Goal: Task Accomplishment & Management: Use online tool/utility

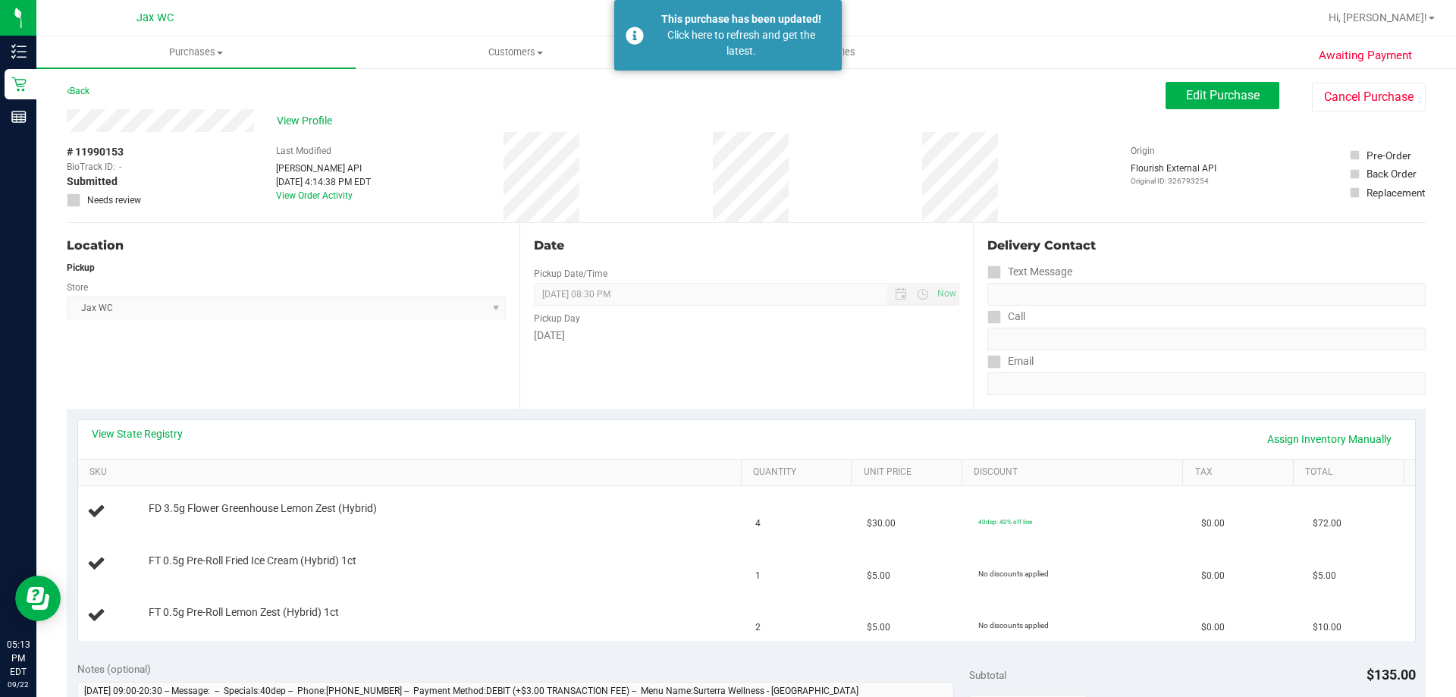
scroll to position [152, 0]
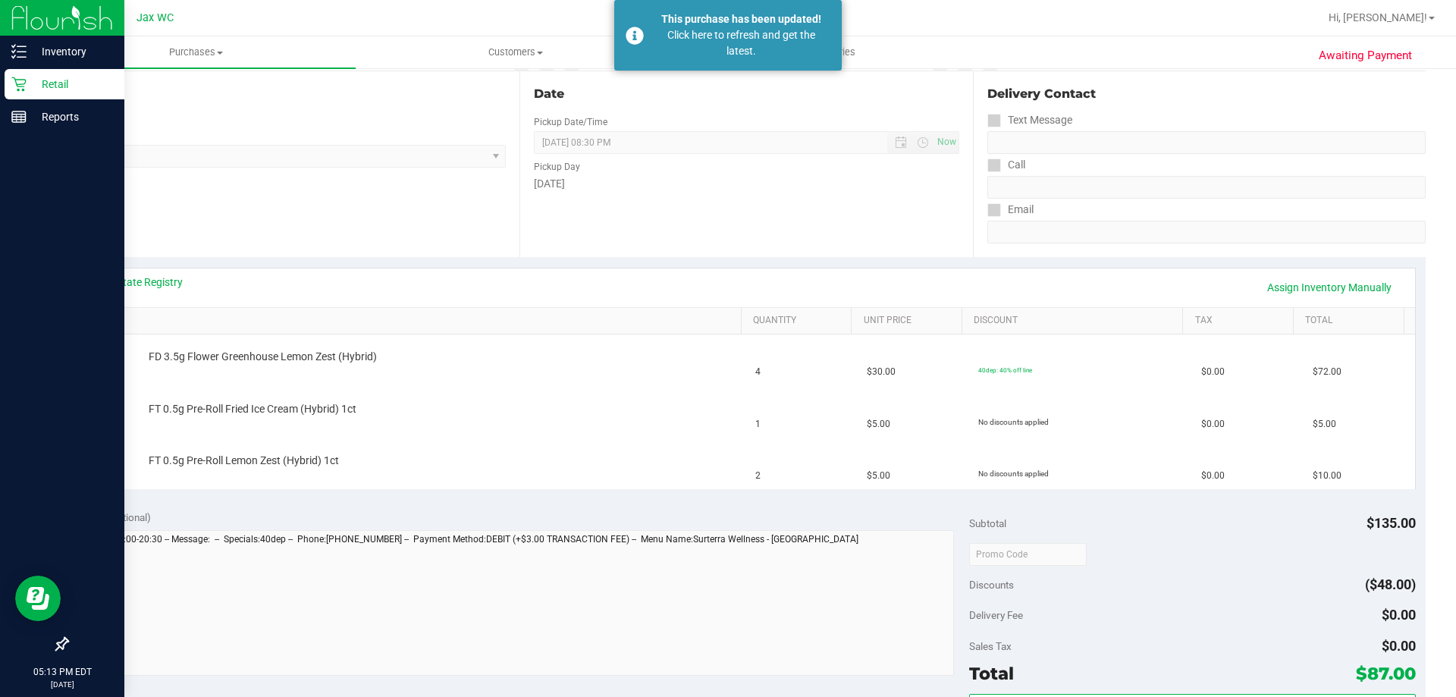
click at [11, 84] on icon at bounding box center [18, 84] width 15 height 15
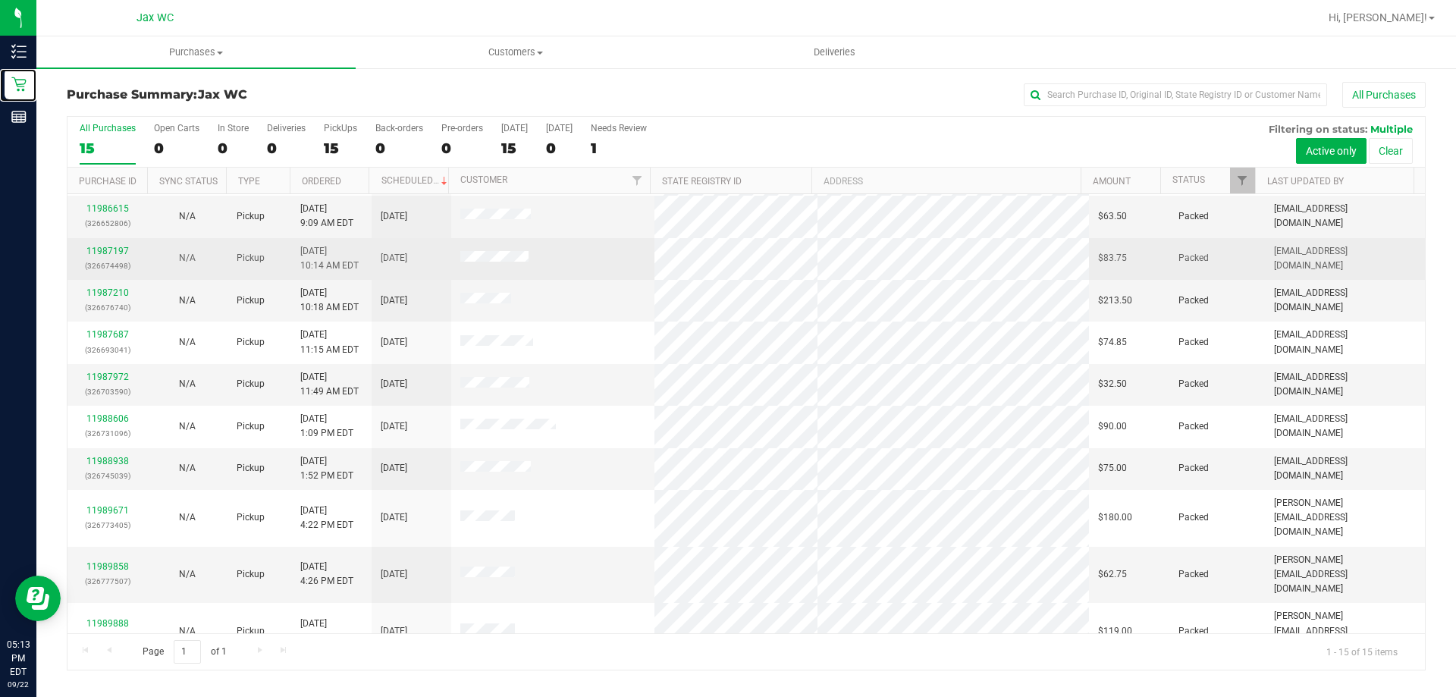
scroll to position [190, 0]
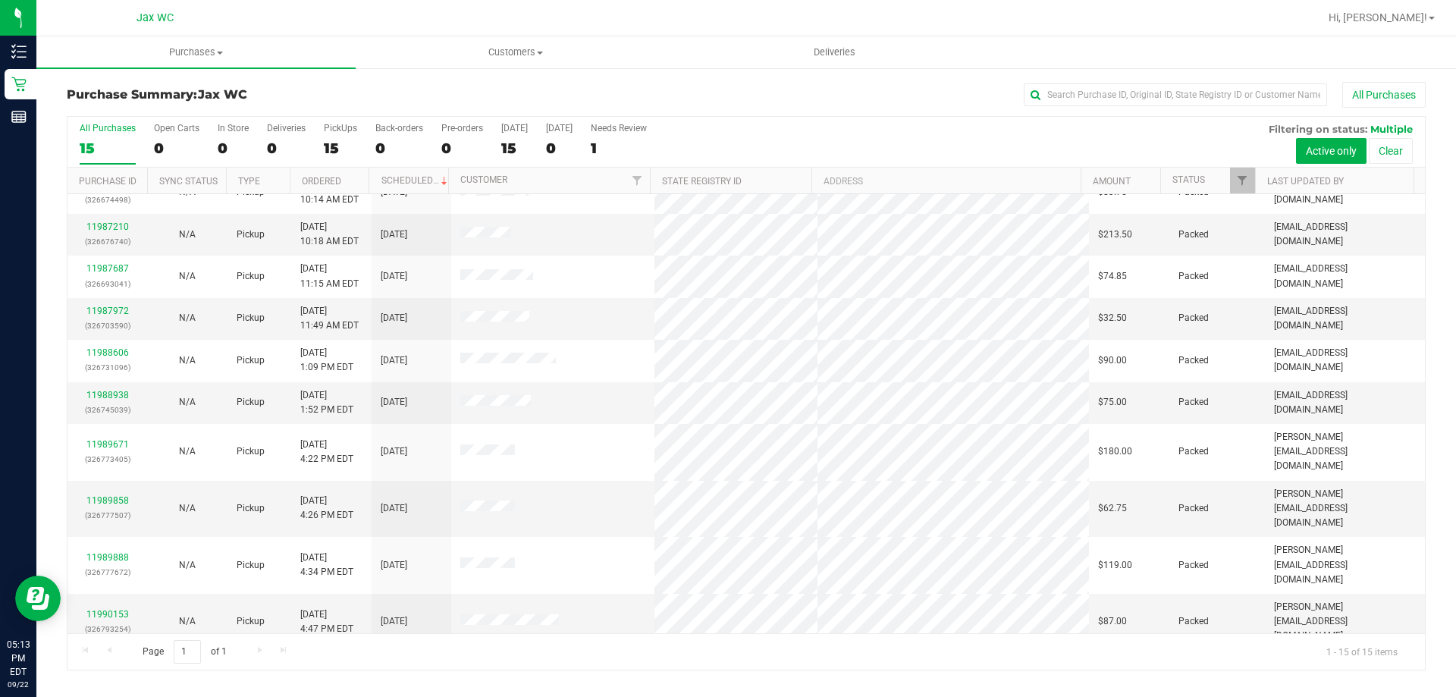
click at [110, 658] on link "11990570" at bounding box center [107, 663] width 42 height 11
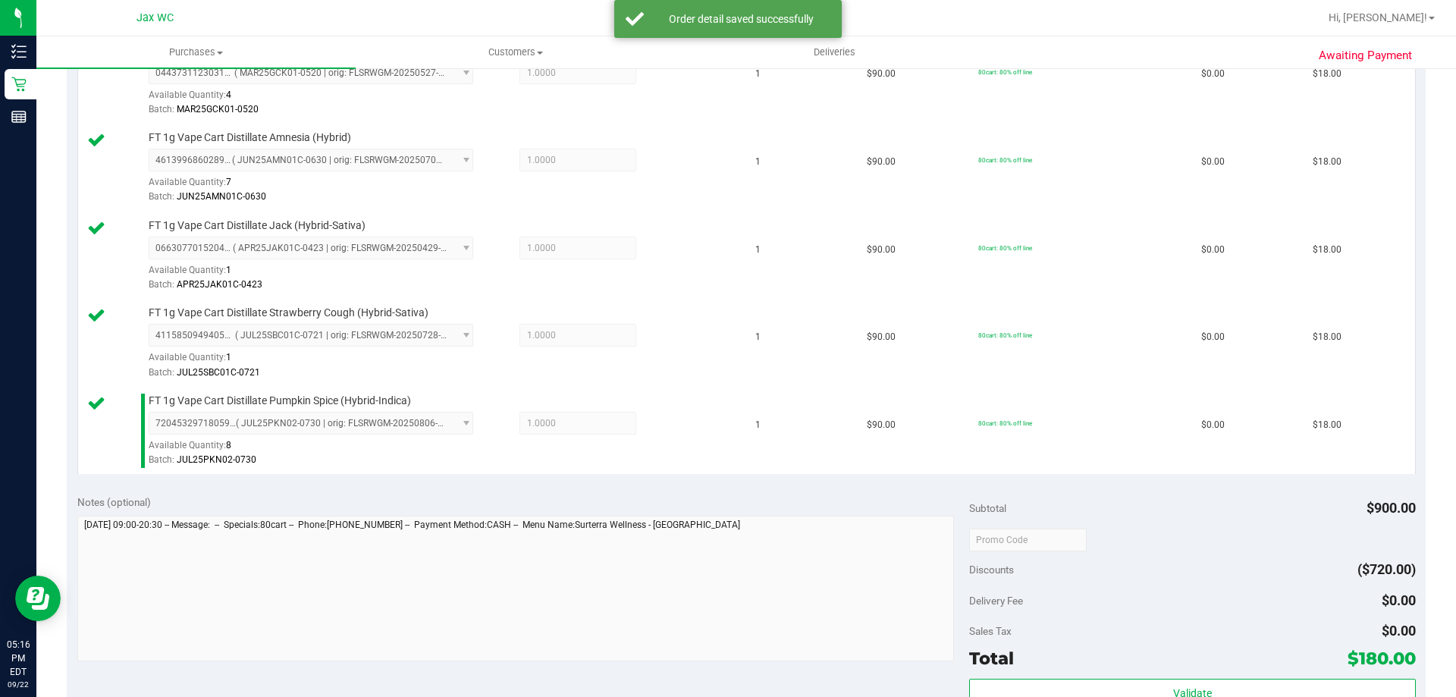
scroll to position [1062, 0]
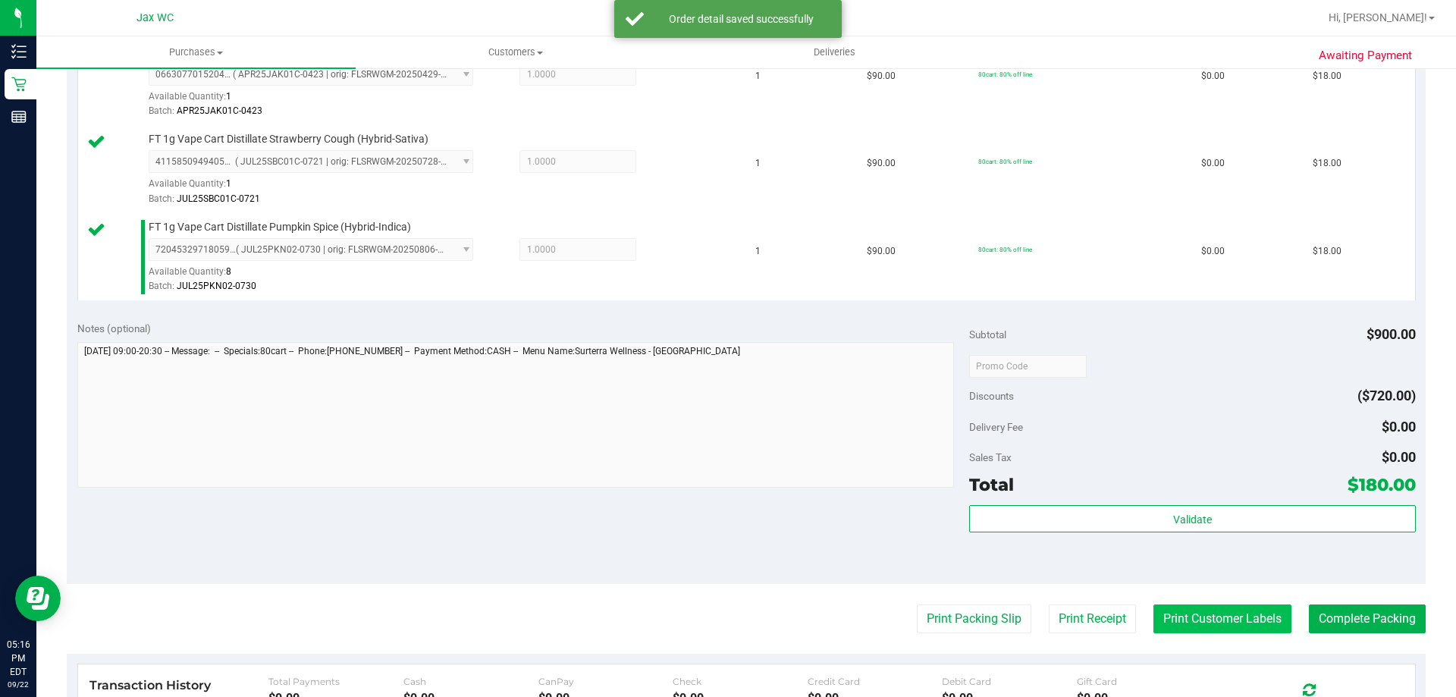
click at [1244, 615] on button "Print Customer Labels" at bounding box center [1222, 618] width 138 height 29
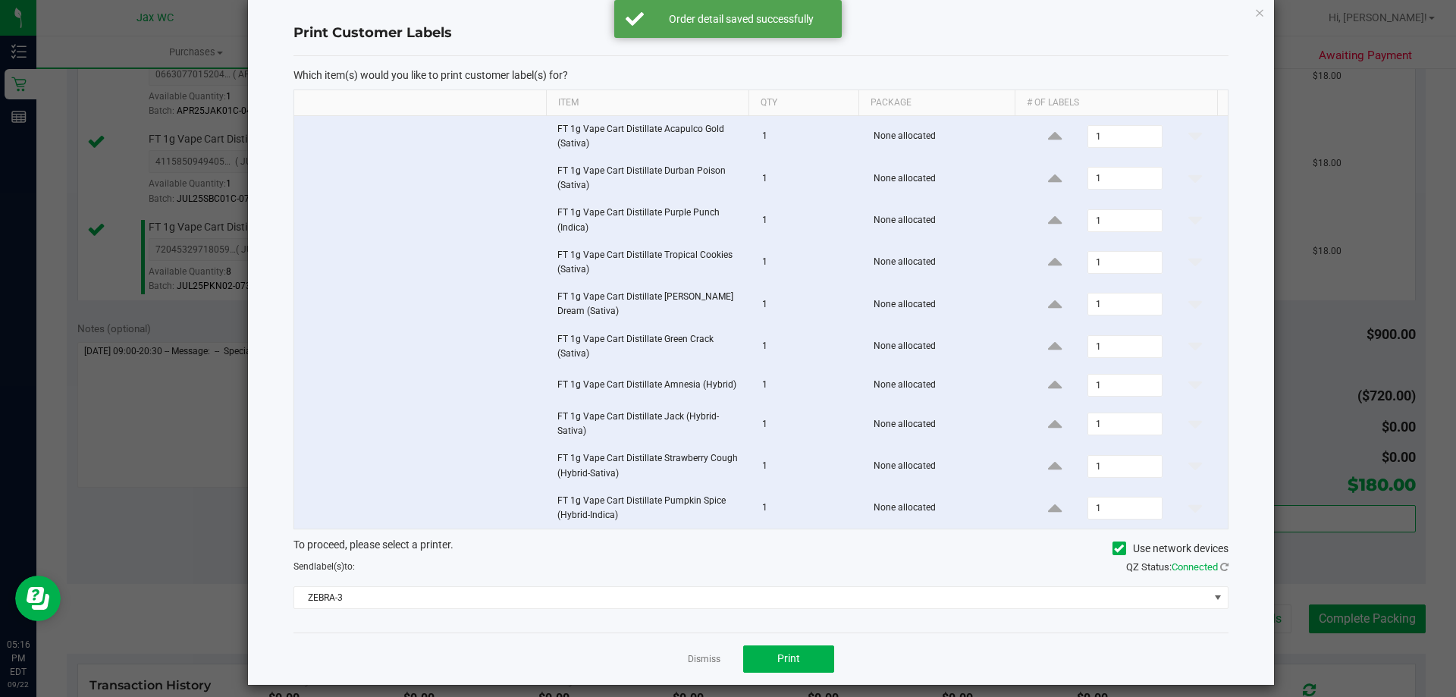
scroll to position [36, 0]
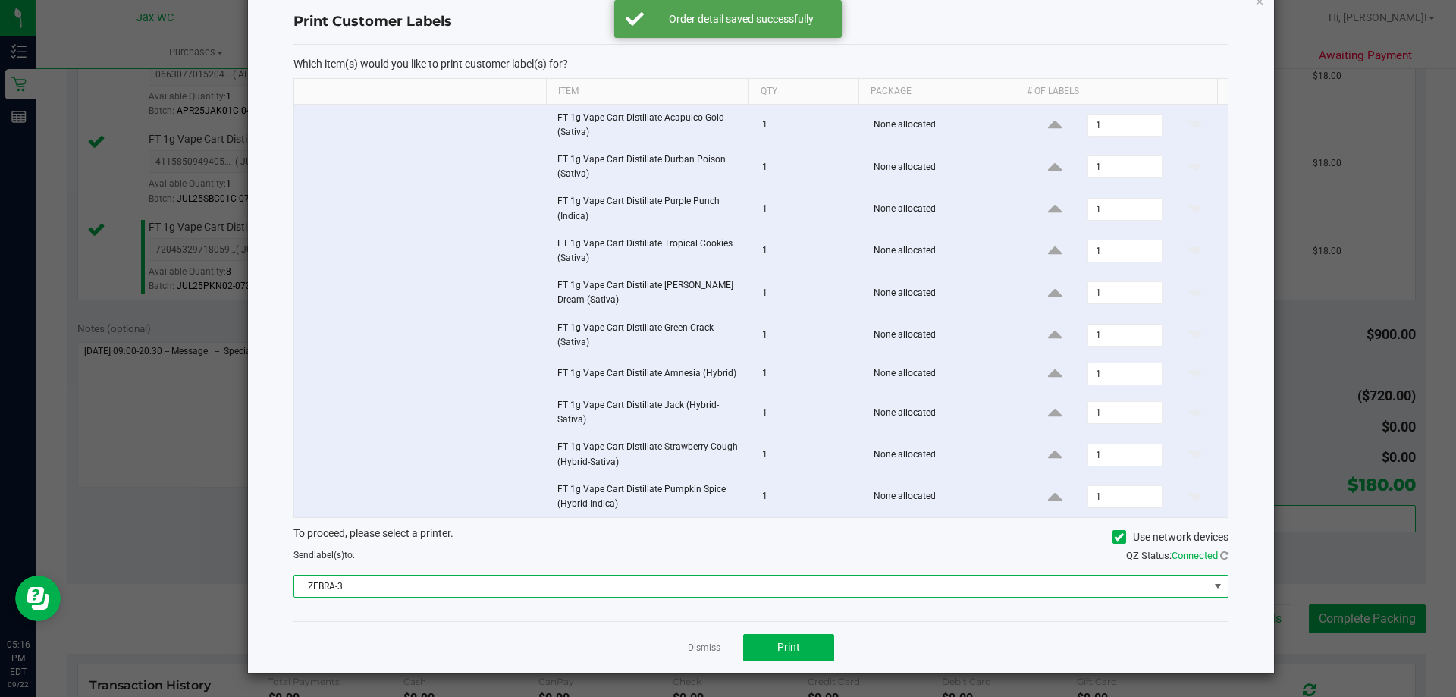
drag, startPoint x: 852, startPoint y: 590, endPoint x: 786, endPoint y: 580, distance: 66.7
click at [852, 590] on span "ZEBRA-3" at bounding box center [751, 586] width 915 height 21
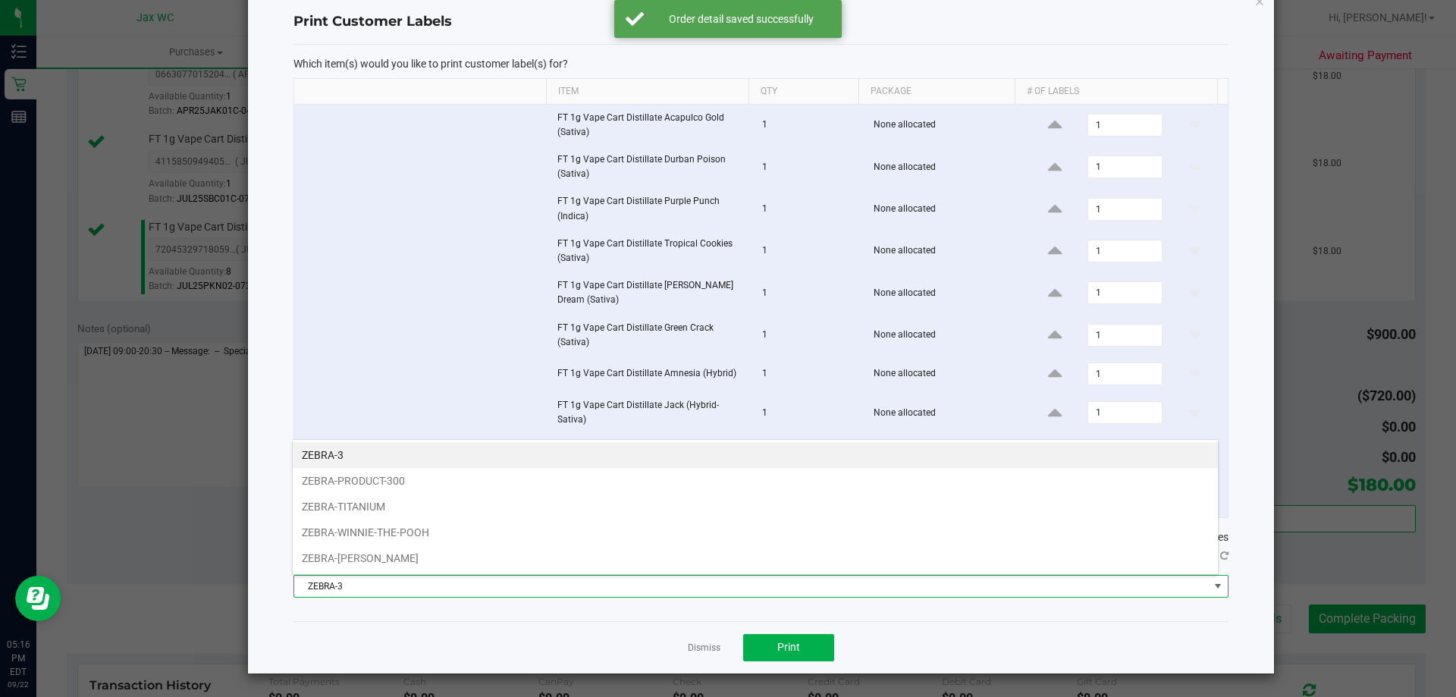
scroll to position [23, 927]
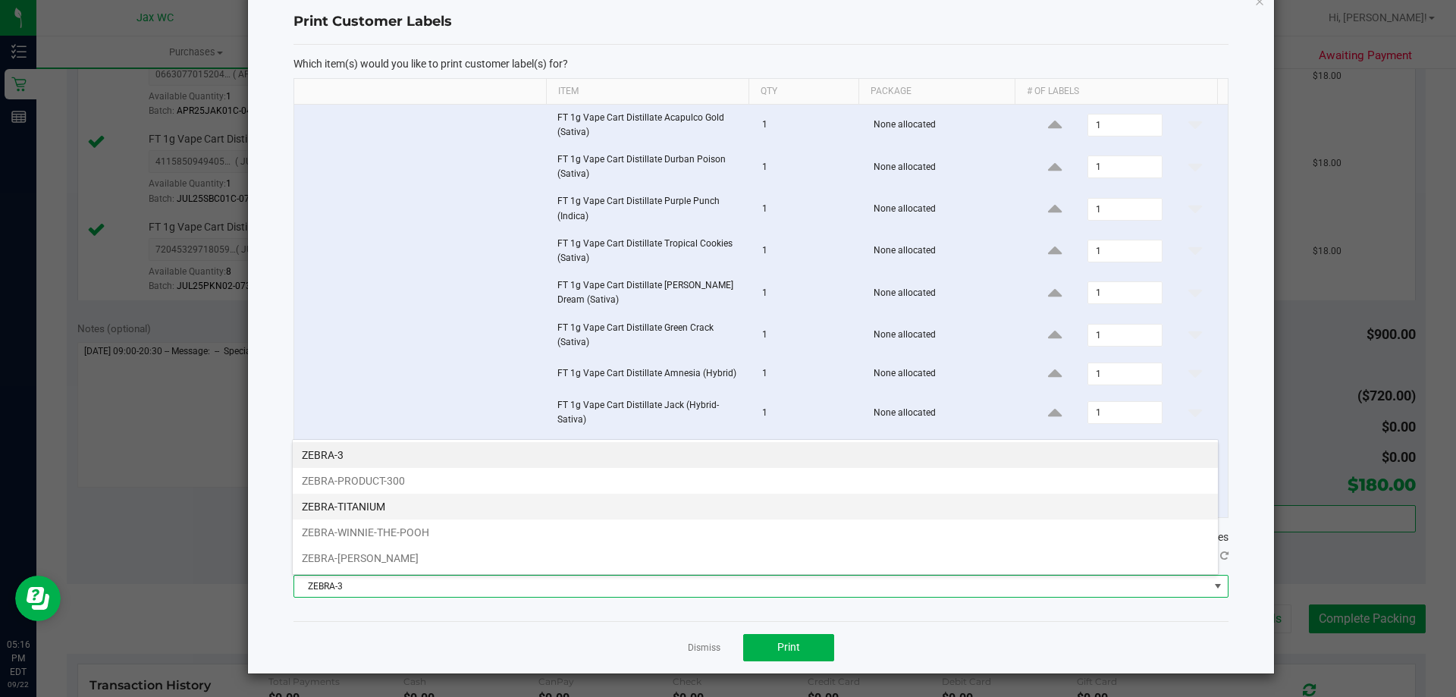
click at [380, 510] on li "ZEBRA-TITANIUM" at bounding box center [755, 507] width 925 height 26
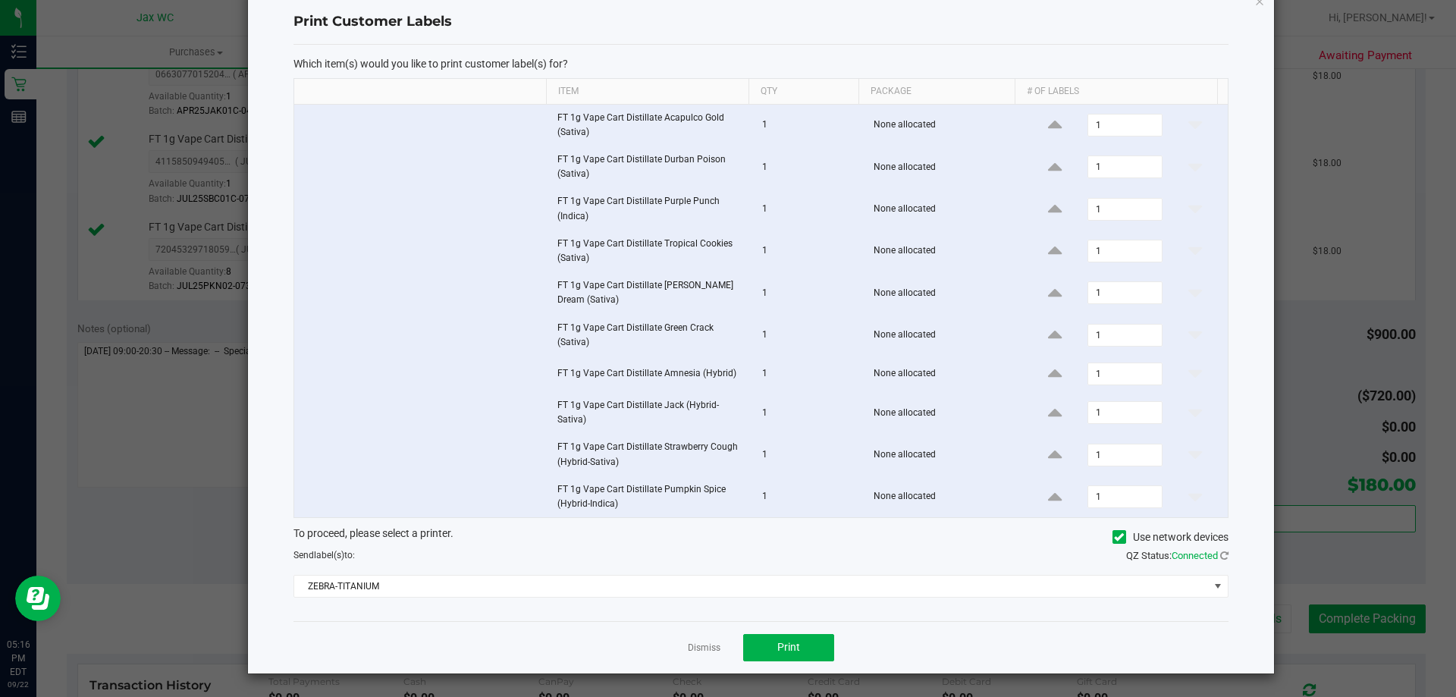
click at [758, 617] on div "Which item(s) would you like to print customer label(s) for? Item Qty Package #…" at bounding box center [760, 333] width 935 height 576
click at [767, 634] on button "Print" at bounding box center [788, 647] width 91 height 27
click at [701, 648] on link "Dismiss" at bounding box center [704, 648] width 33 height 13
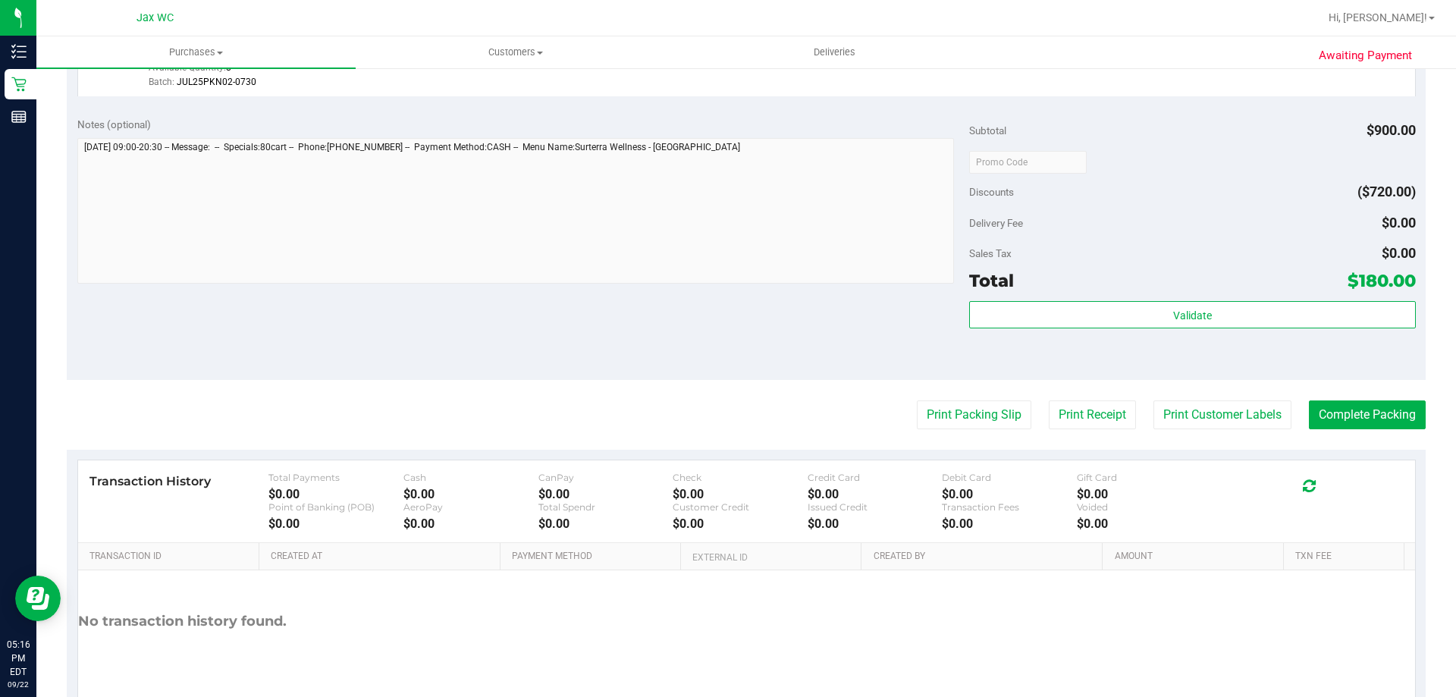
scroll to position [1332, 0]
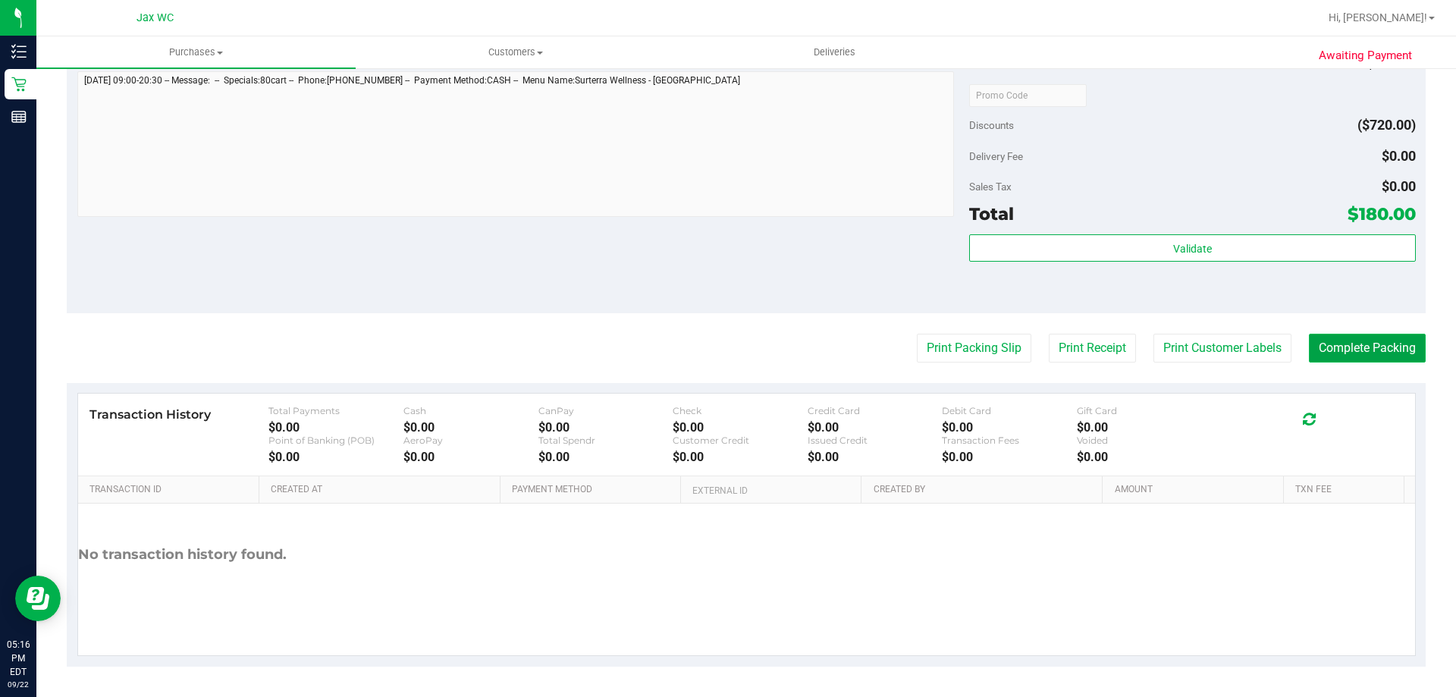
click at [1342, 341] on button "Complete Packing" at bounding box center [1367, 348] width 117 height 29
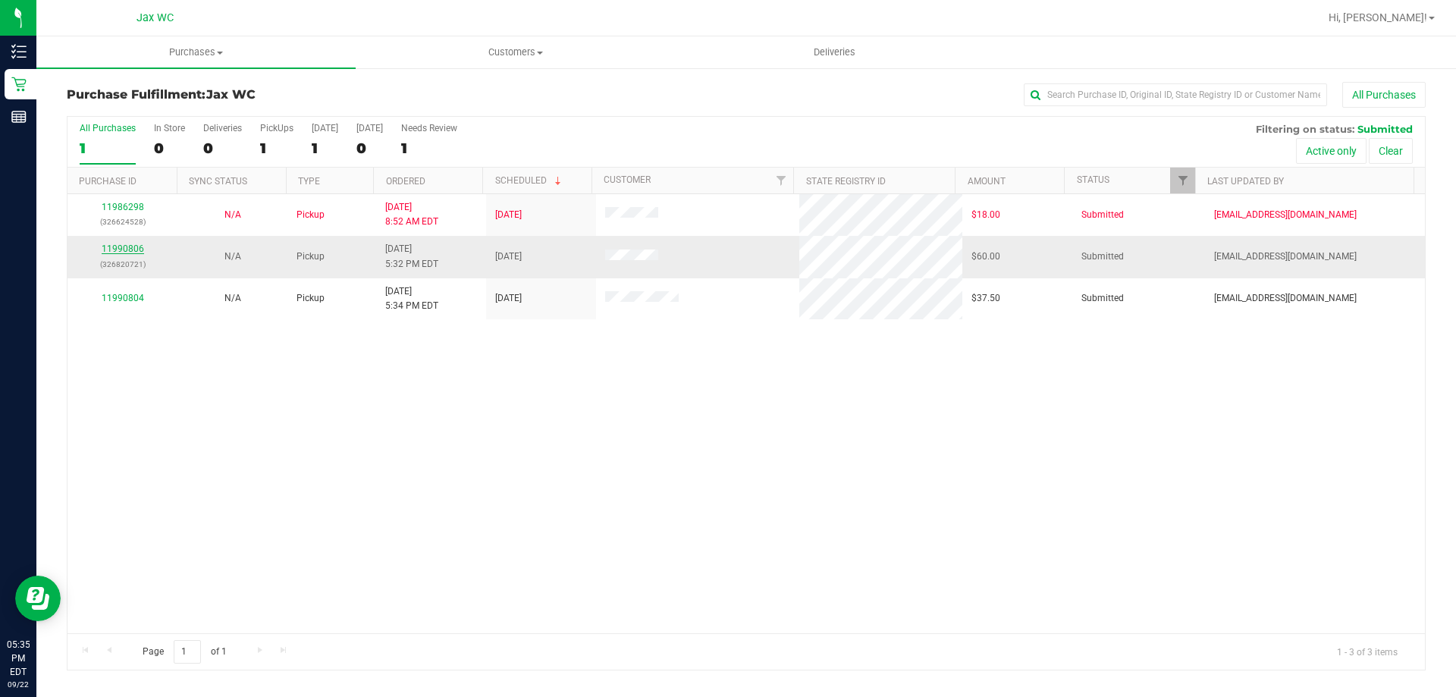
click at [108, 249] on link "11990806" at bounding box center [123, 248] width 42 height 11
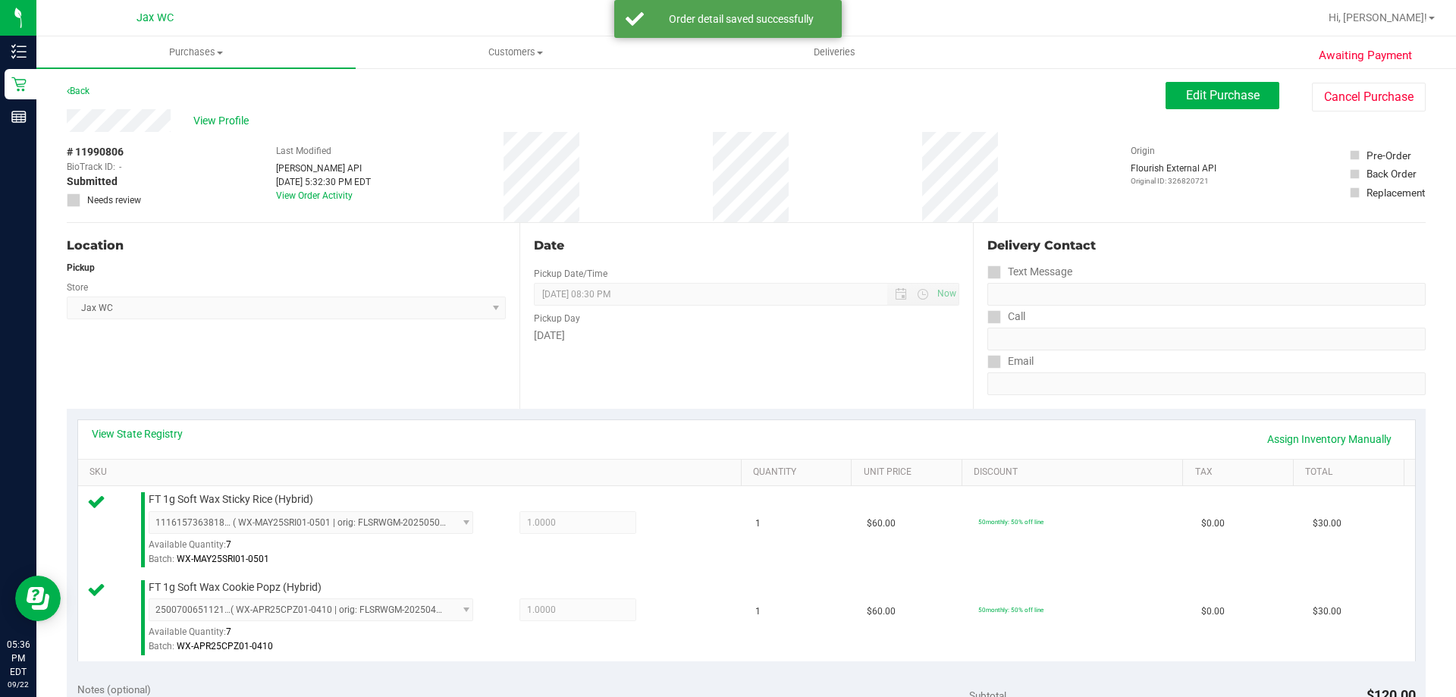
scroll to position [531, 0]
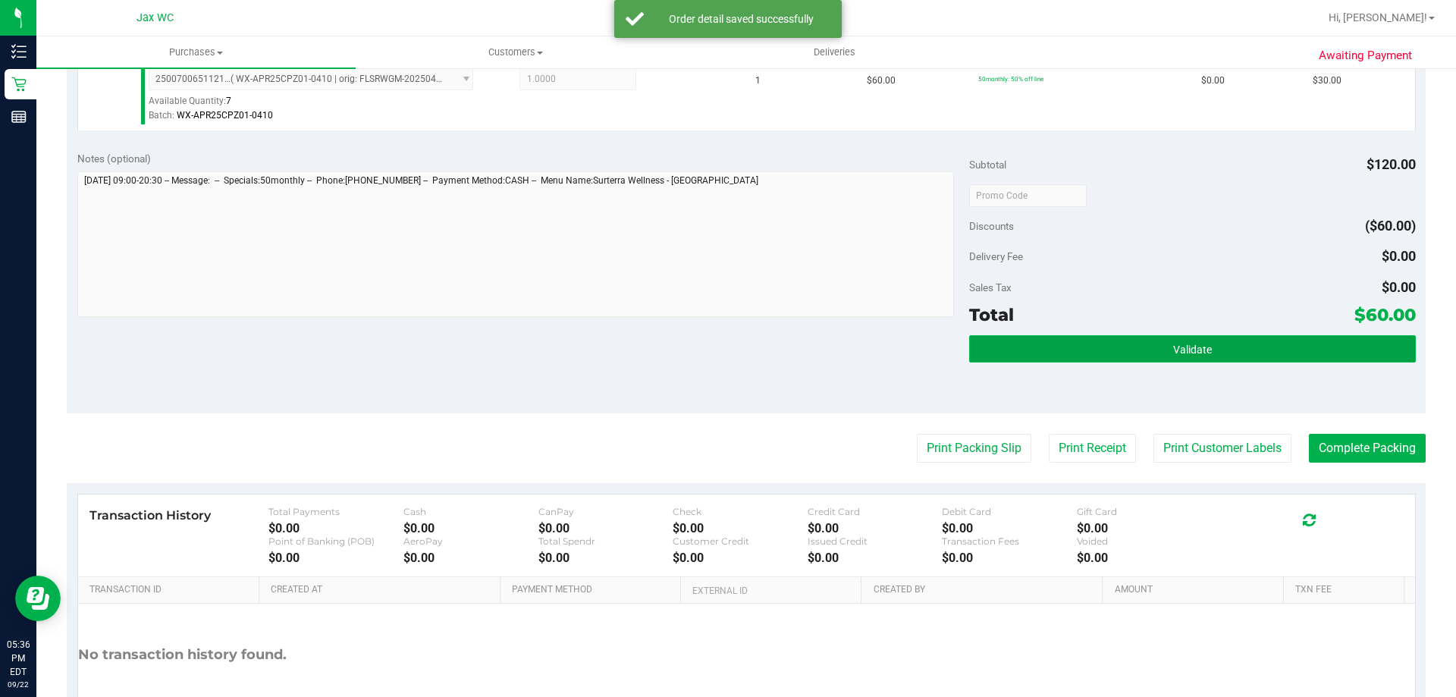
click at [1205, 353] on button "Validate" at bounding box center [1192, 348] width 446 height 27
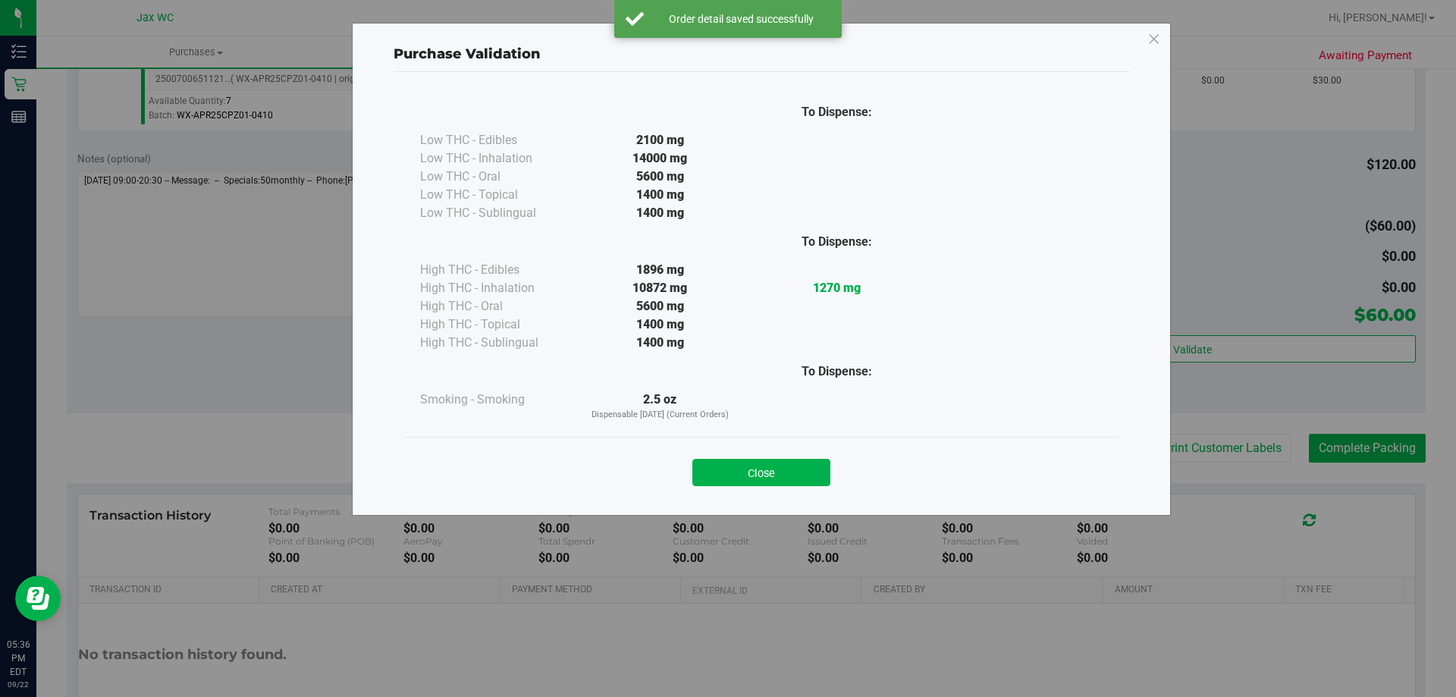
click at [798, 466] on button "Close" at bounding box center [761, 472] width 138 height 27
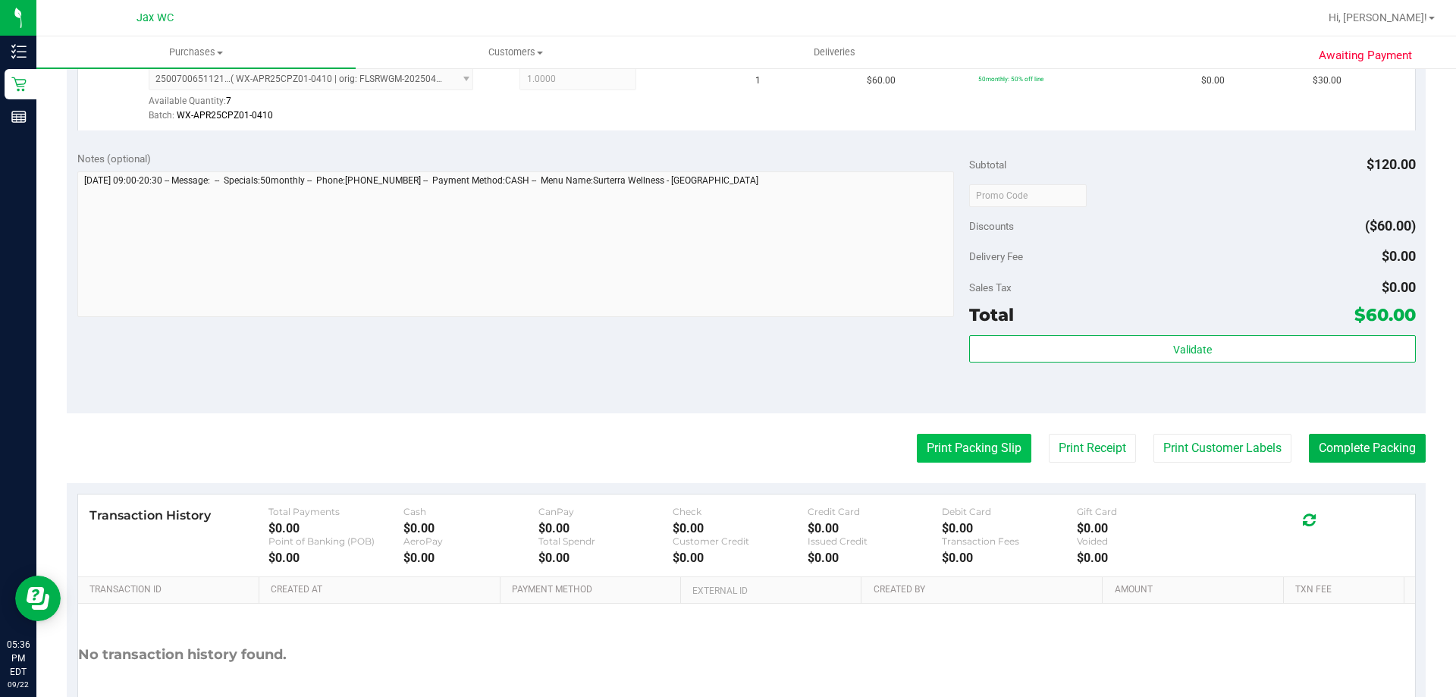
click at [980, 447] on button "Print Packing Slip" at bounding box center [974, 448] width 115 height 29
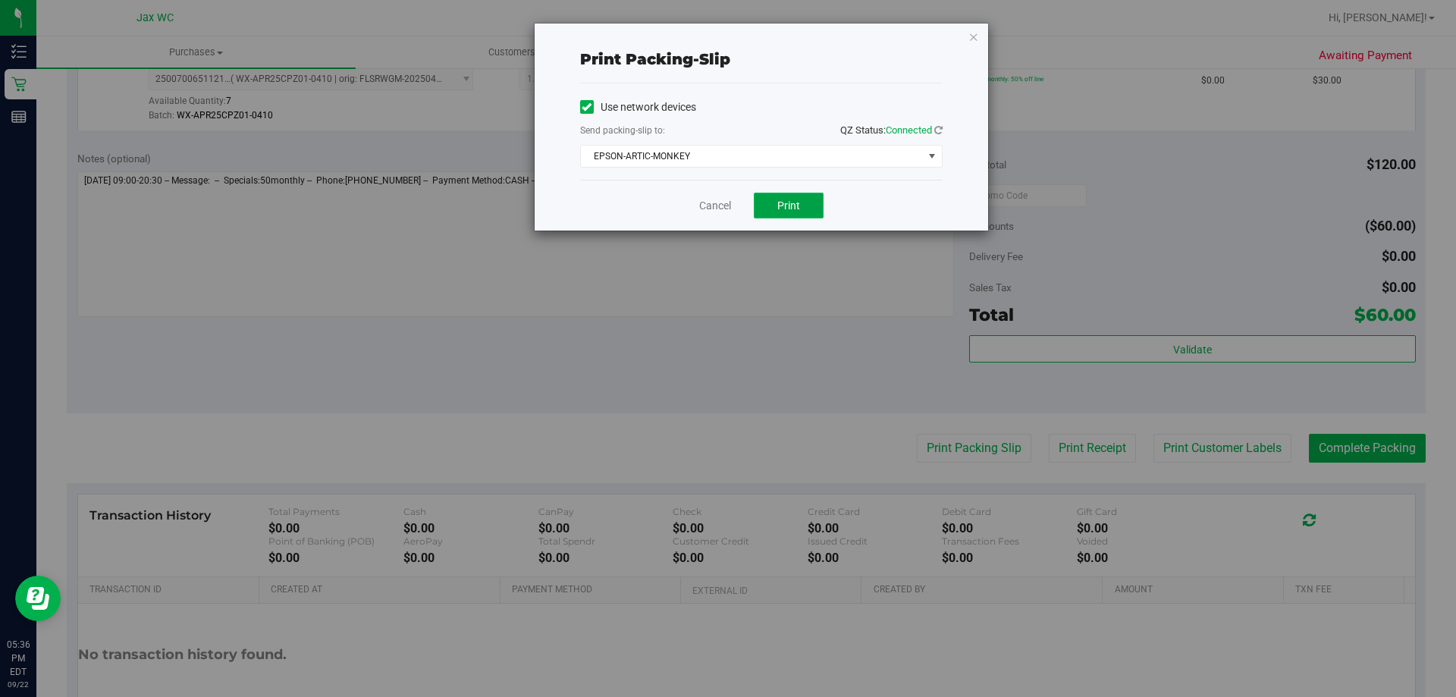
click at [794, 212] on button "Print" at bounding box center [789, 206] width 70 height 26
click at [758, 151] on span "EPSON-ARTIC-MONKEY" at bounding box center [752, 156] width 342 height 21
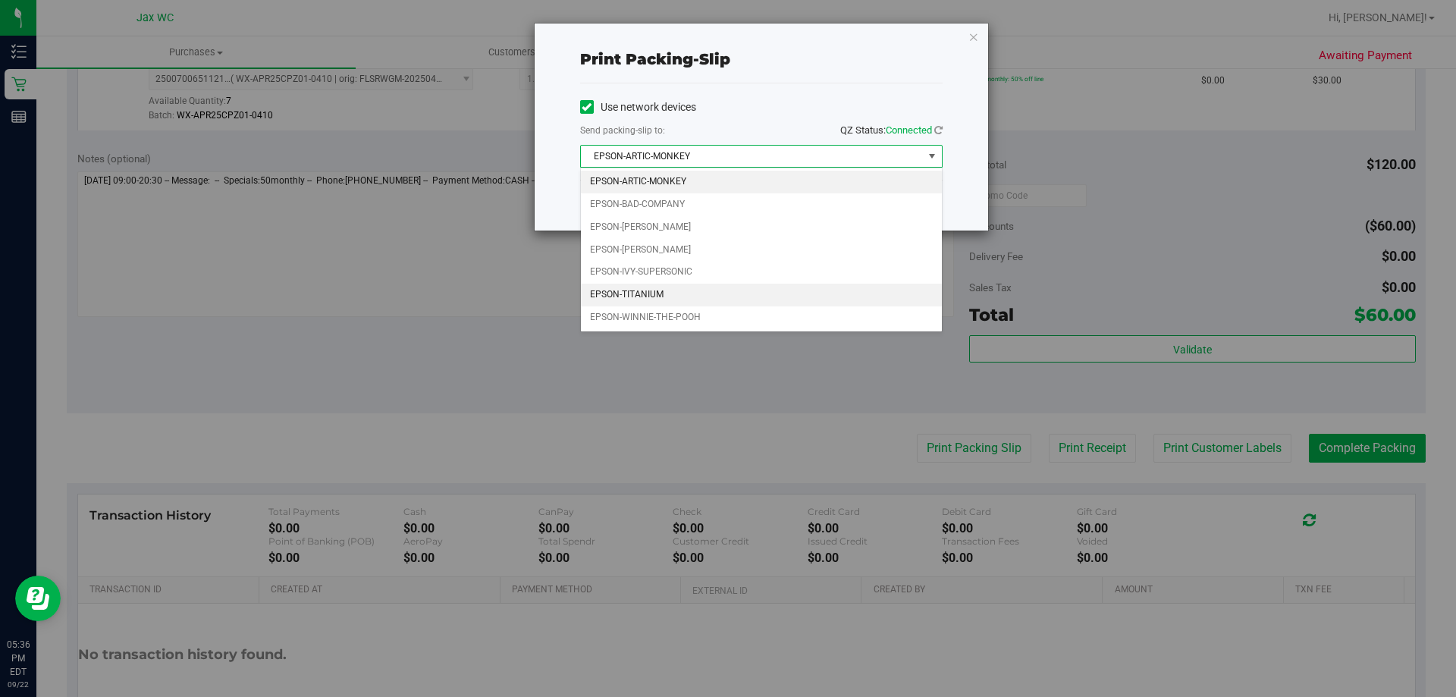
click at [685, 289] on li "EPSON-TITANIUM" at bounding box center [761, 295] width 361 height 23
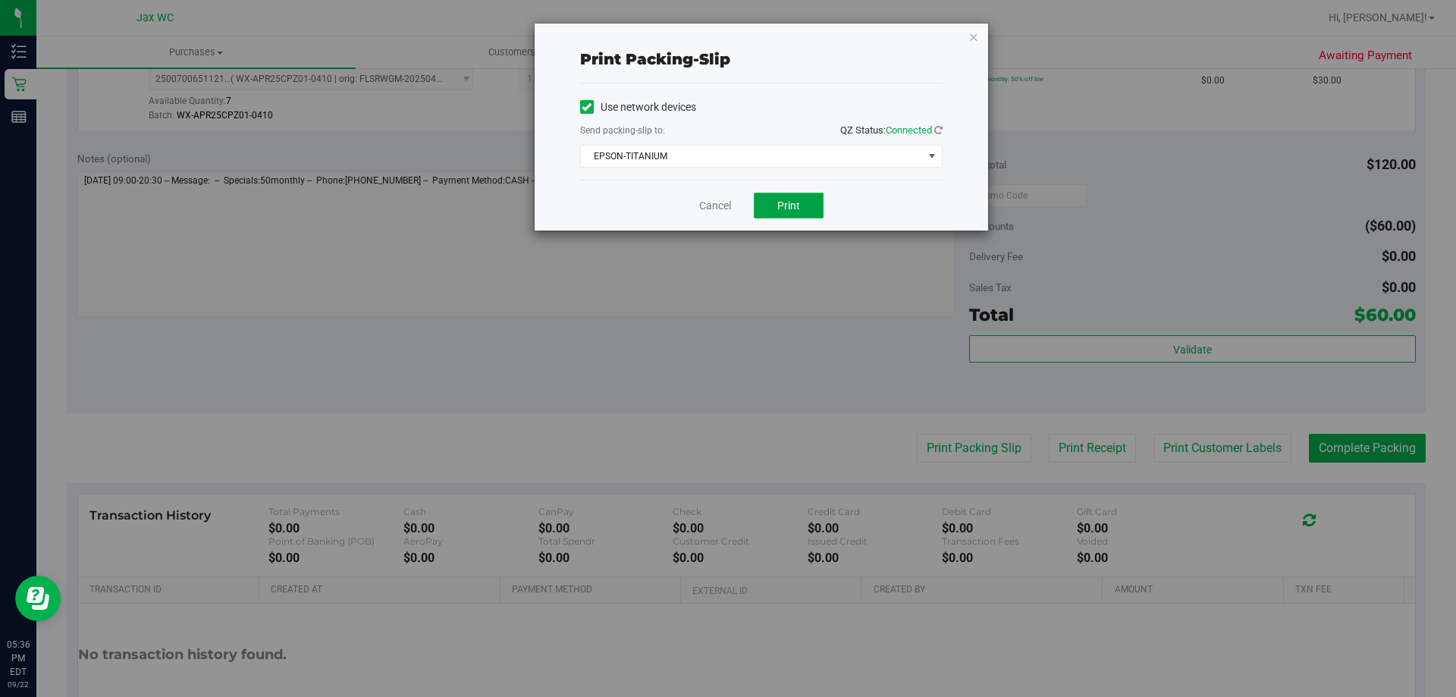
click at [788, 206] on span "Print" at bounding box center [788, 205] width 23 height 12
click at [726, 209] on link "Cancel" at bounding box center [715, 206] width 32 height 16
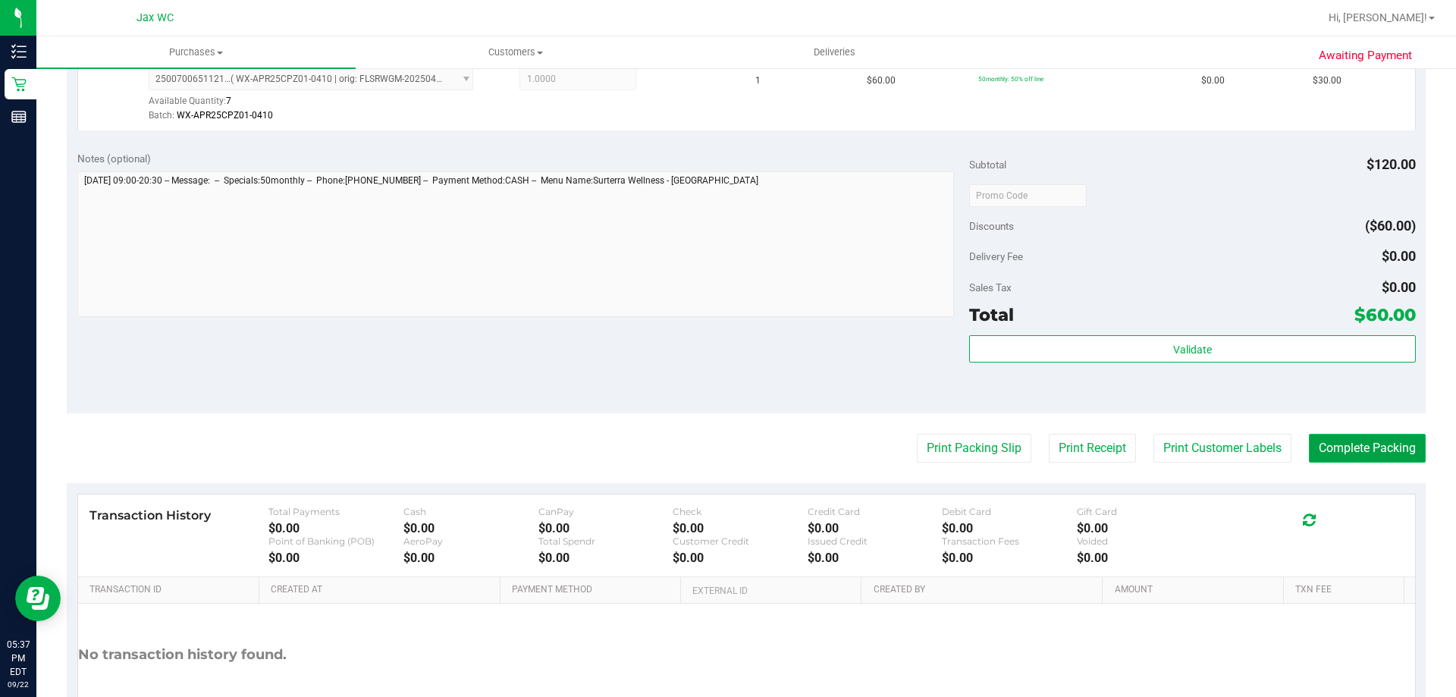
click at [1335, 452] on button "Complete Packing" at bounding box center [1367, 448] width 117 height 29
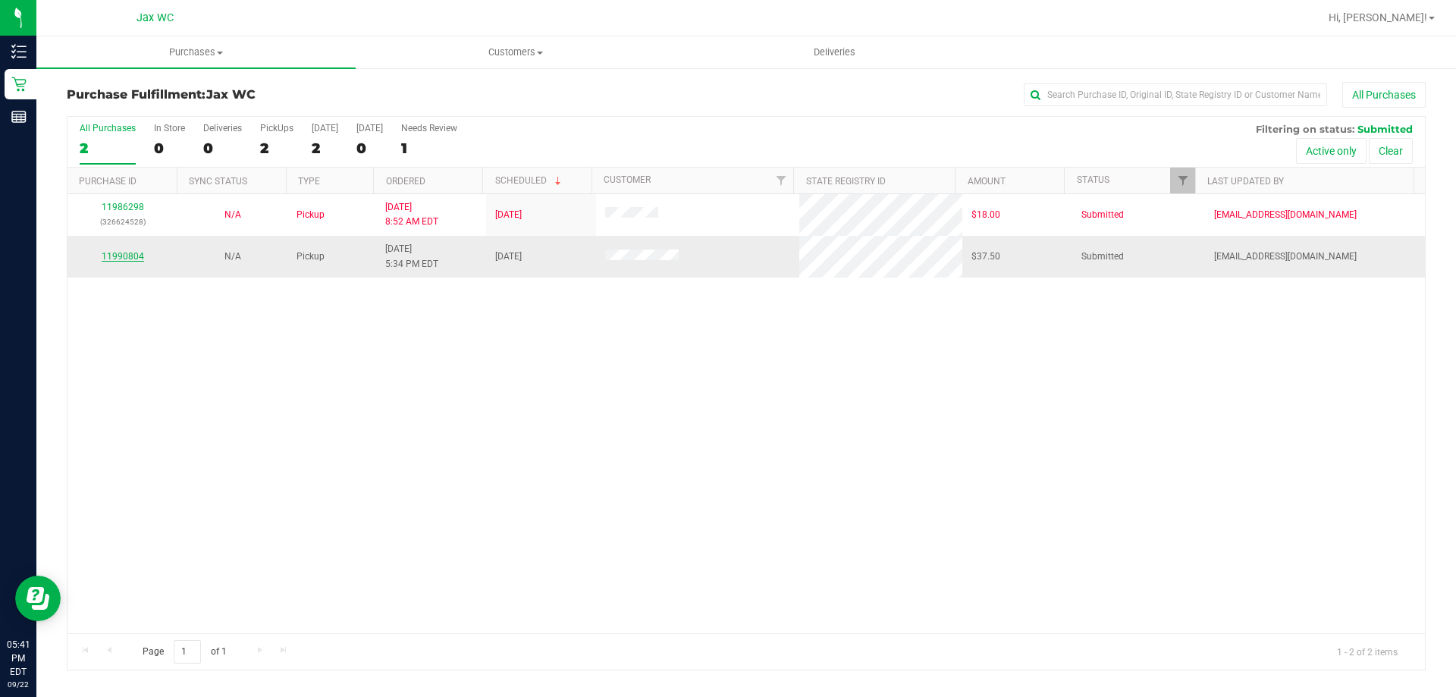
click at [124, 258] on link "11990804" at bounding box center [123, 256] width 42 height 11
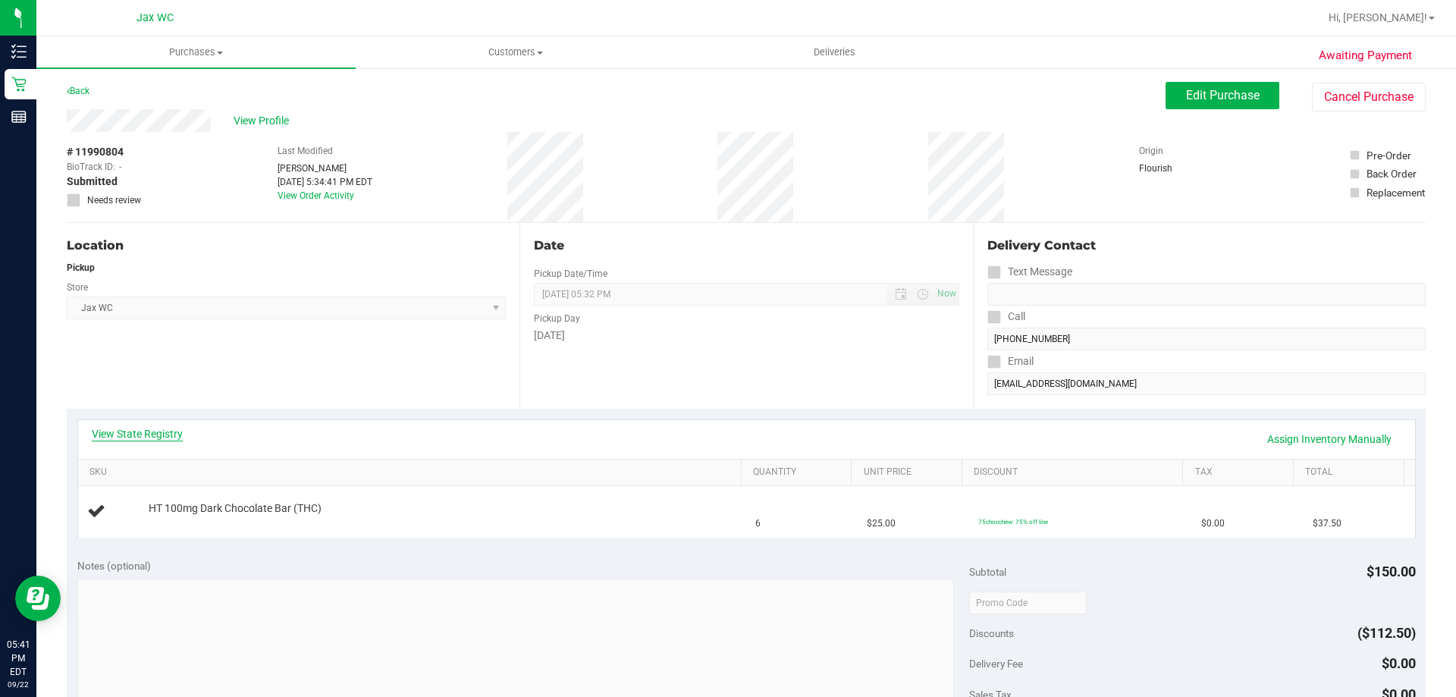
click at [174, 431] on link "View State Registry" at bounding box center [137, 433] width 91 height 15
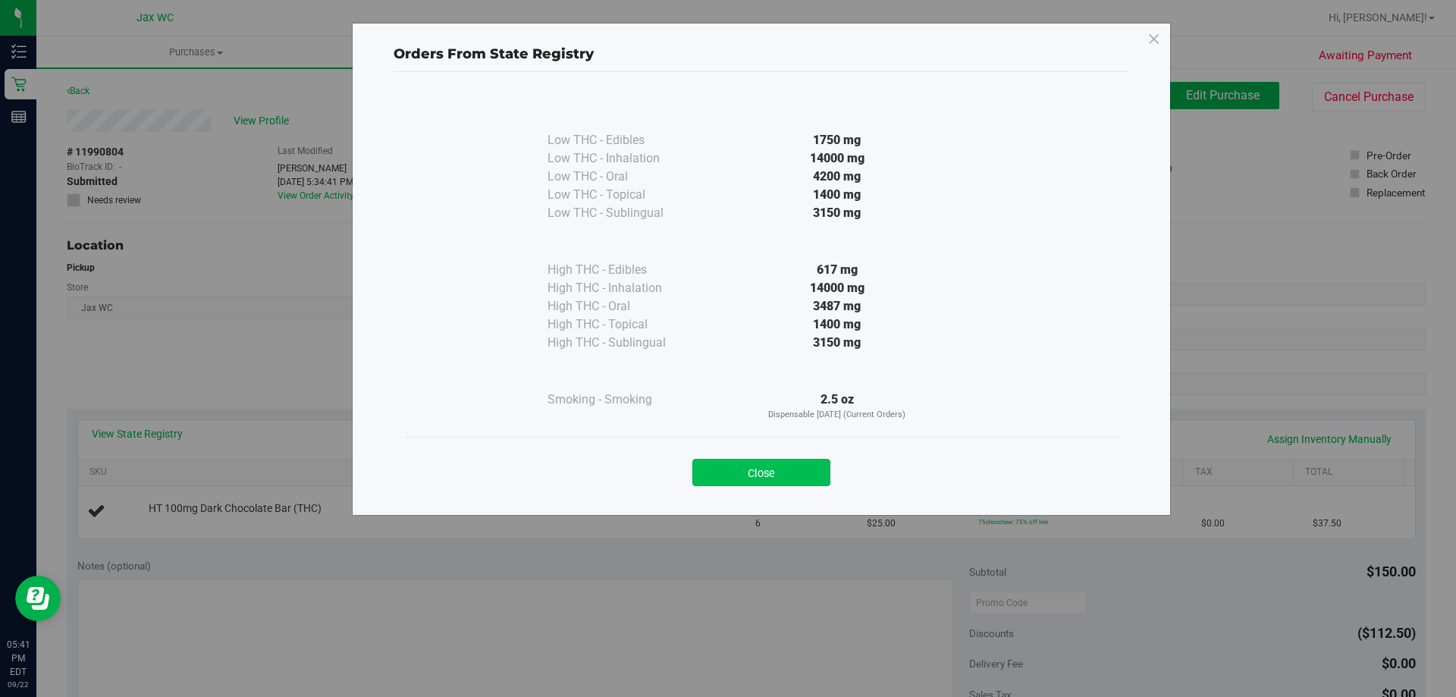
click at [739, 473] on button "Close" at bounding box center [761, 472] width 138 height 27
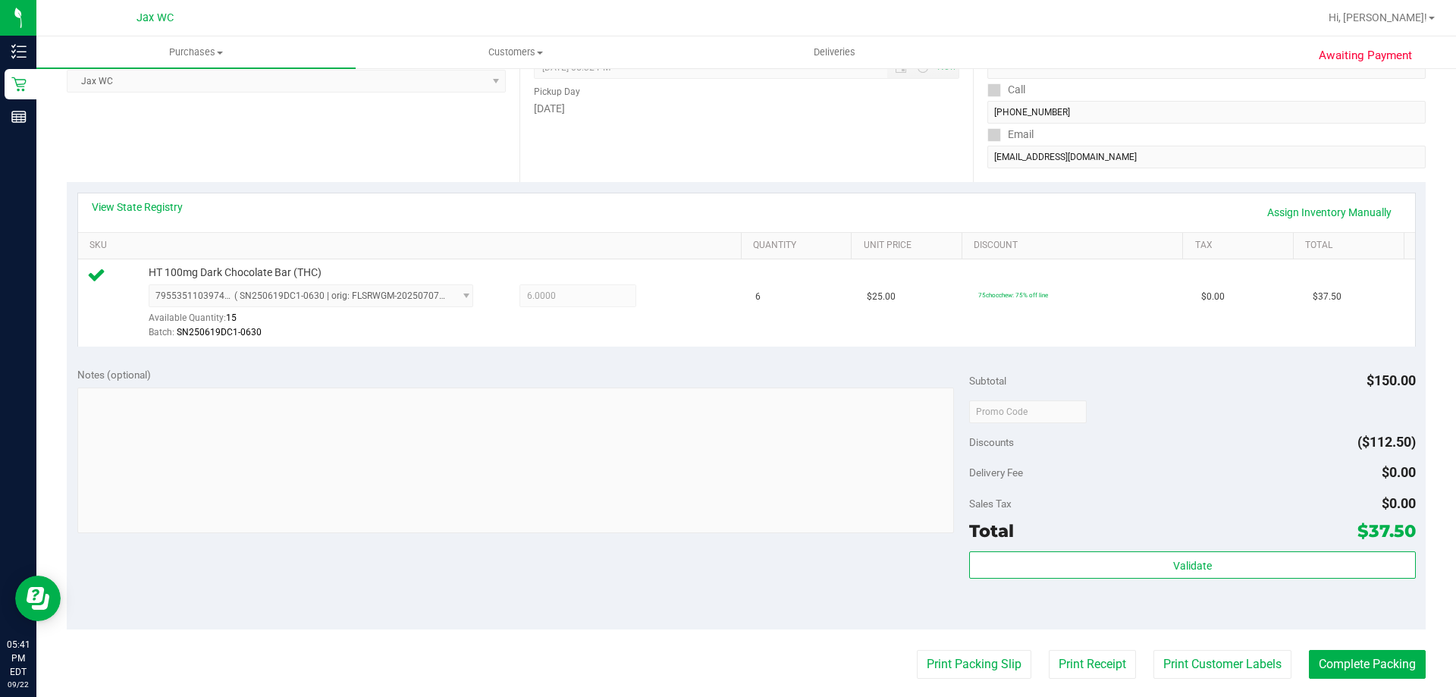
scroll to position [228, 0]
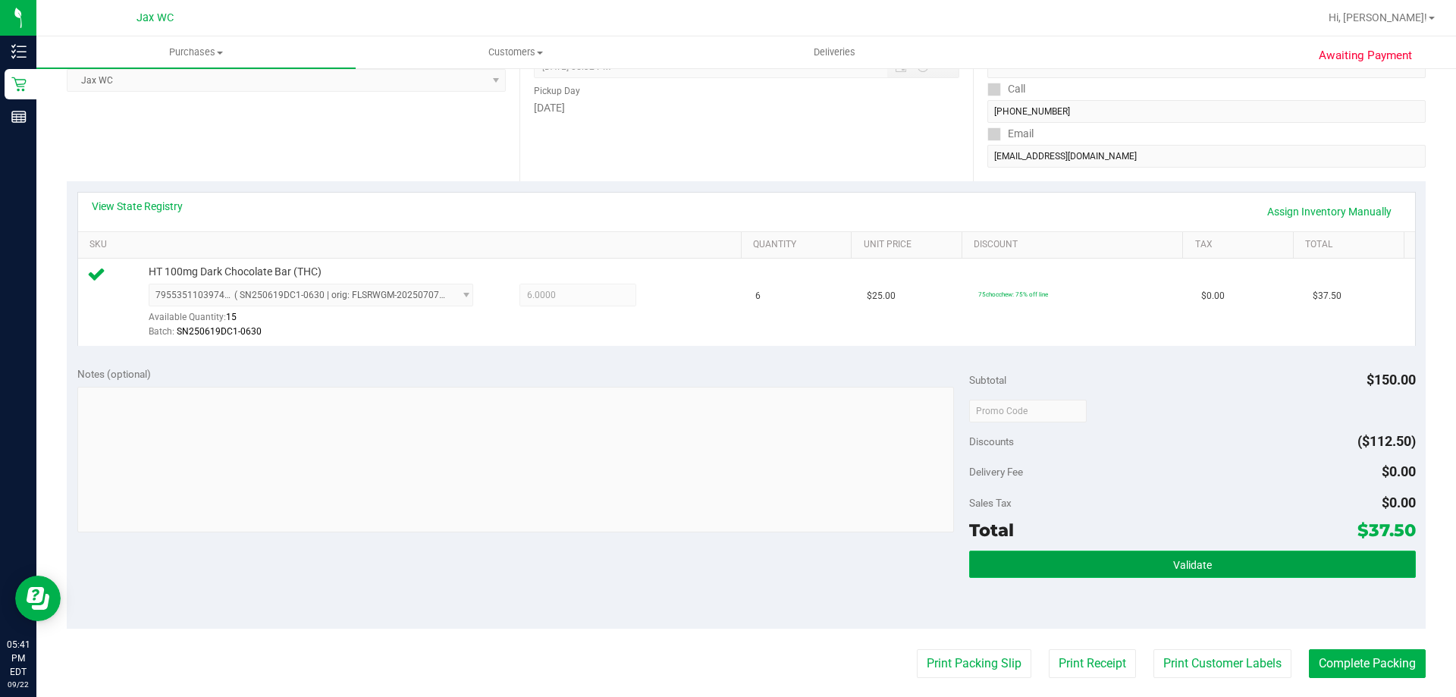
click at [1151, 559] on button "Validate" at bounding box center [1192, 564] width 446 height 27
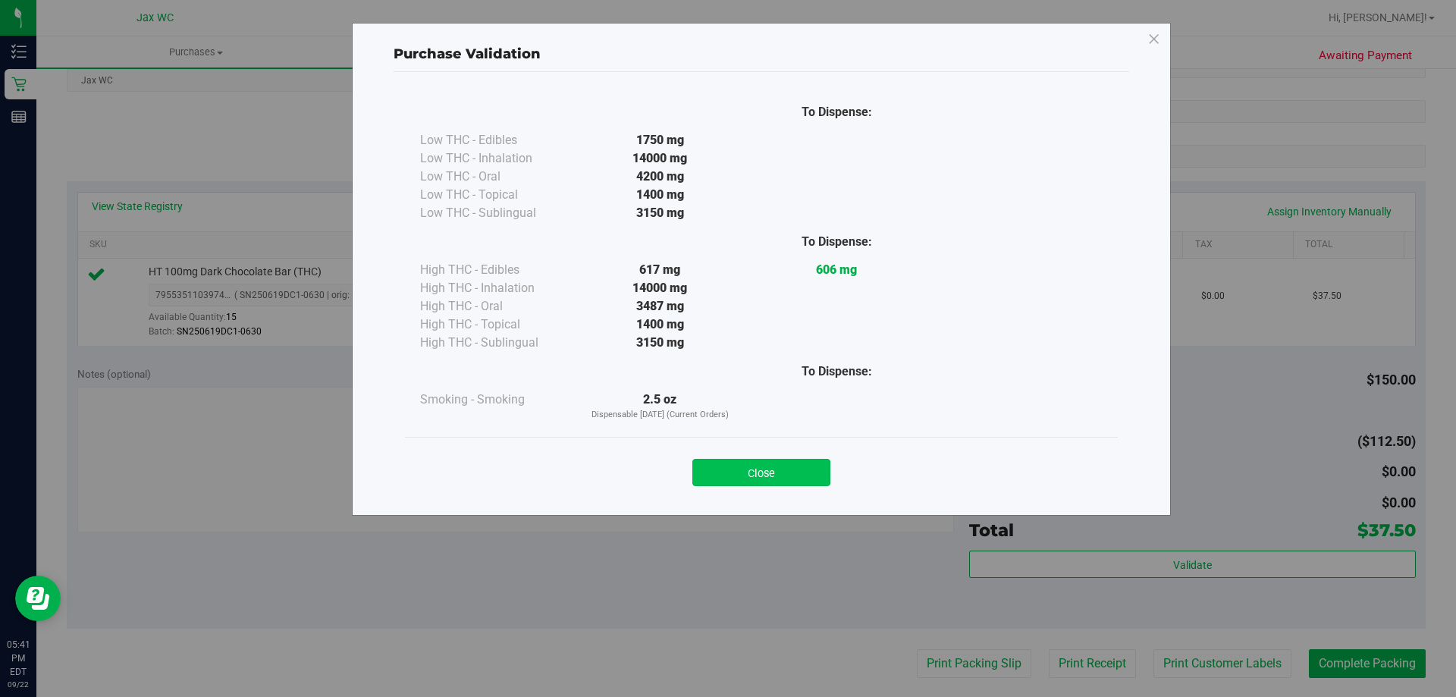
click at [792, 476] on button "Close" at bounding box center [761, 472] width 138 height 27
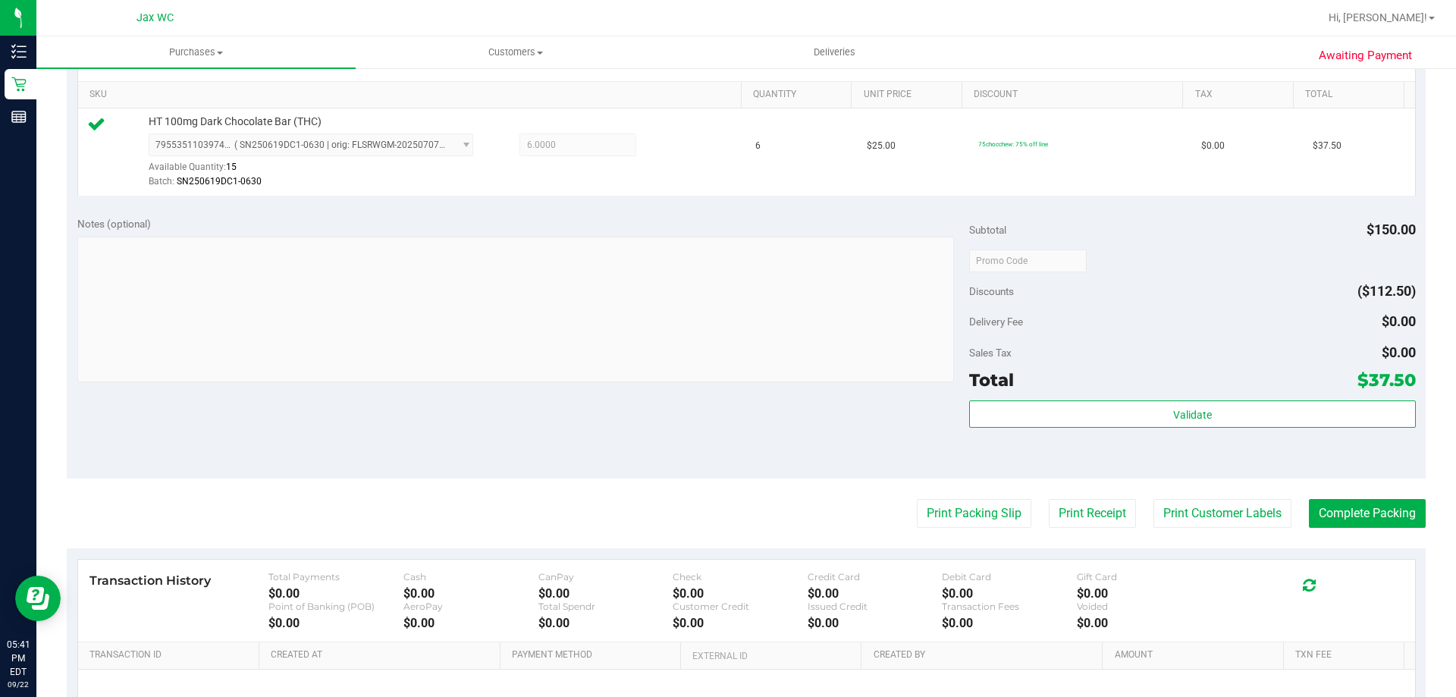
scroll to position [379, 0]
click at [978, 516] on button "Print Packing Slip" at bounding box center [974, 511] width 115 height 29
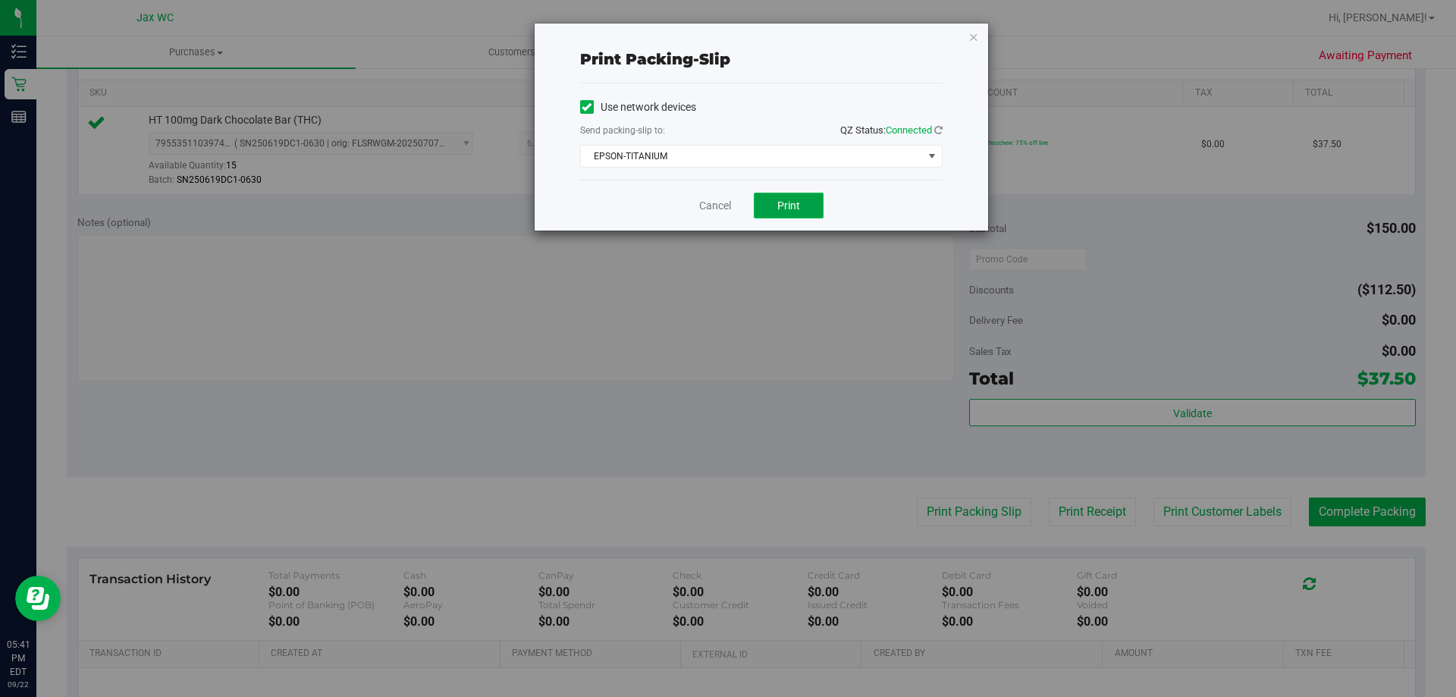
click at [791, 213] on button "Print" at bounding box center [789, 206] width 70 height 26
drag, startPoint x: 553, startPoint y: 29, endPoint x: 905, endPoint y: 359, distance: 482.9
click at [905, 359] on div "Print packing-slip Use network devices Send packing-slip to: QZ Status: Connect…" at bounding box center [733, 348] width 1467 height 697
click at [725, 202] on link "Cancel" at bounding box center [715, 206] width 32 height 16
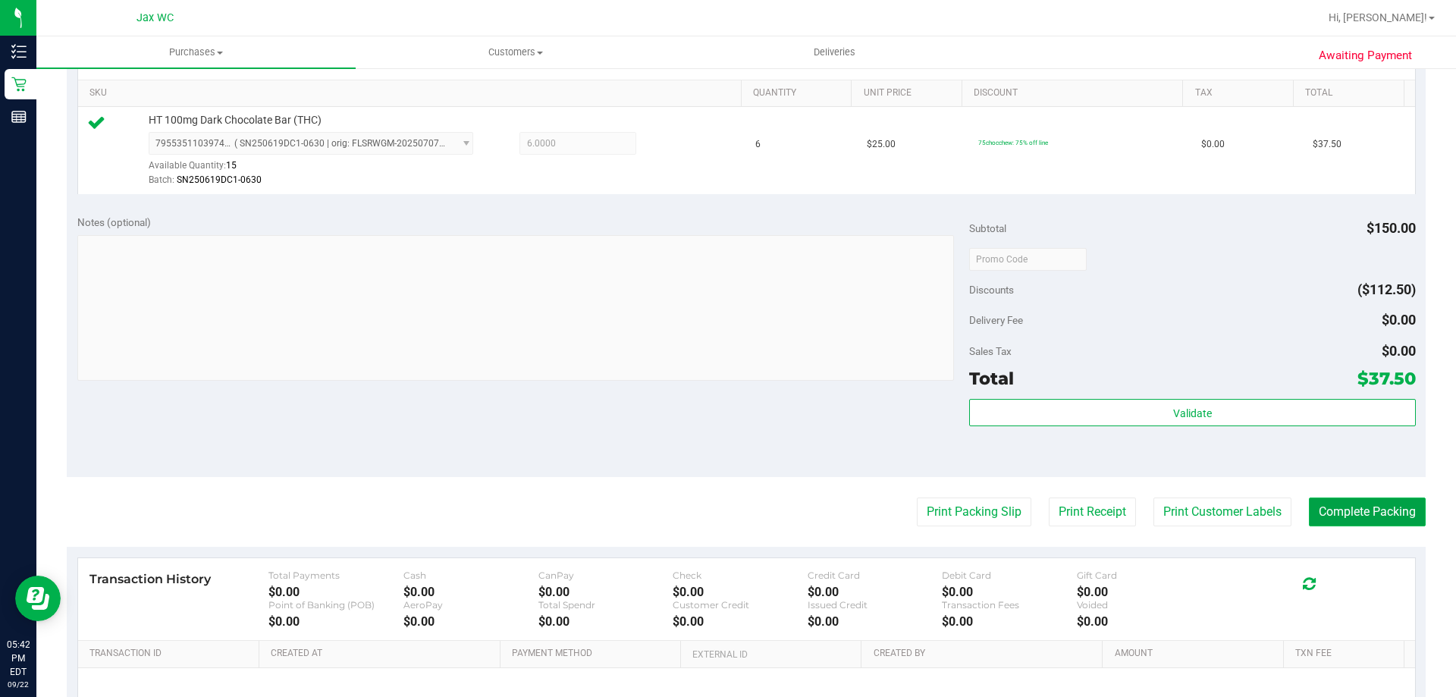
click at [1351, 501] on button "Complete Packing" at bounding box center [1367, 511] width 117 height 29
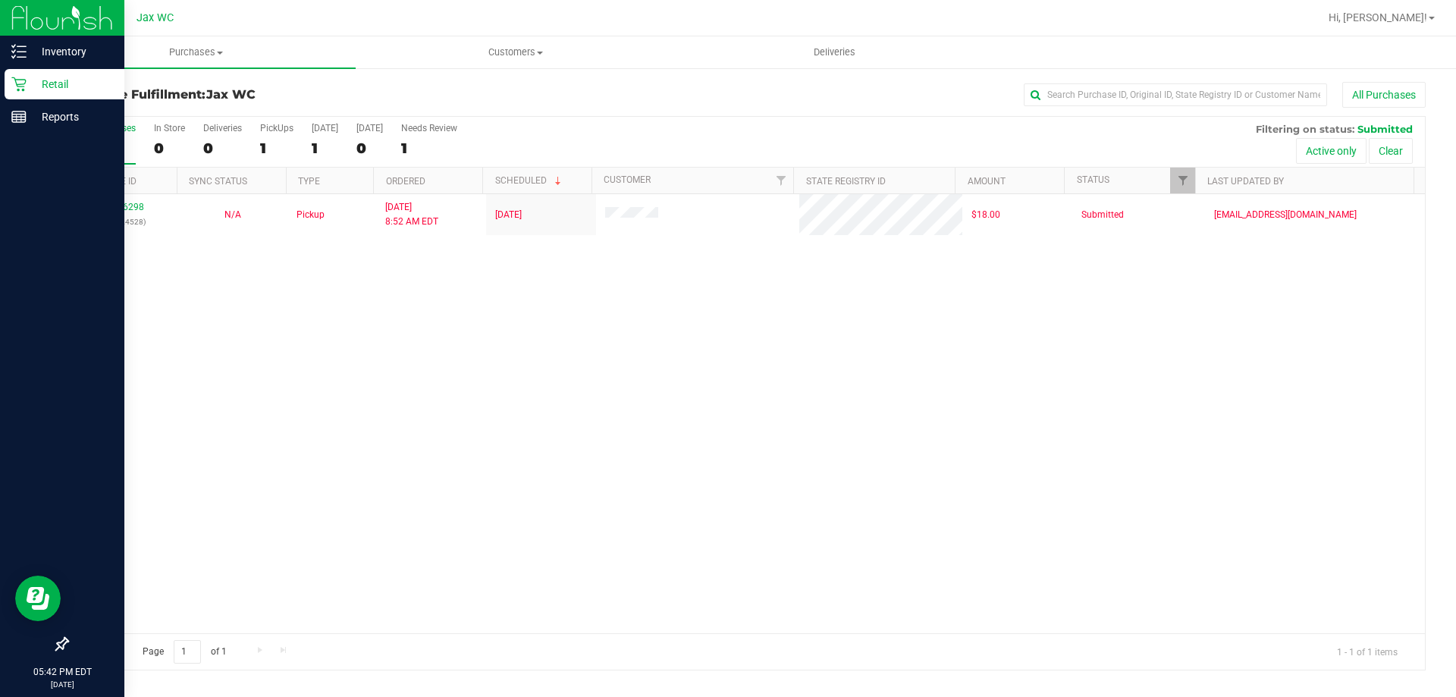
click at [47, 86] on p "Retail" at bounding box center [72, 84] width 91 height 18
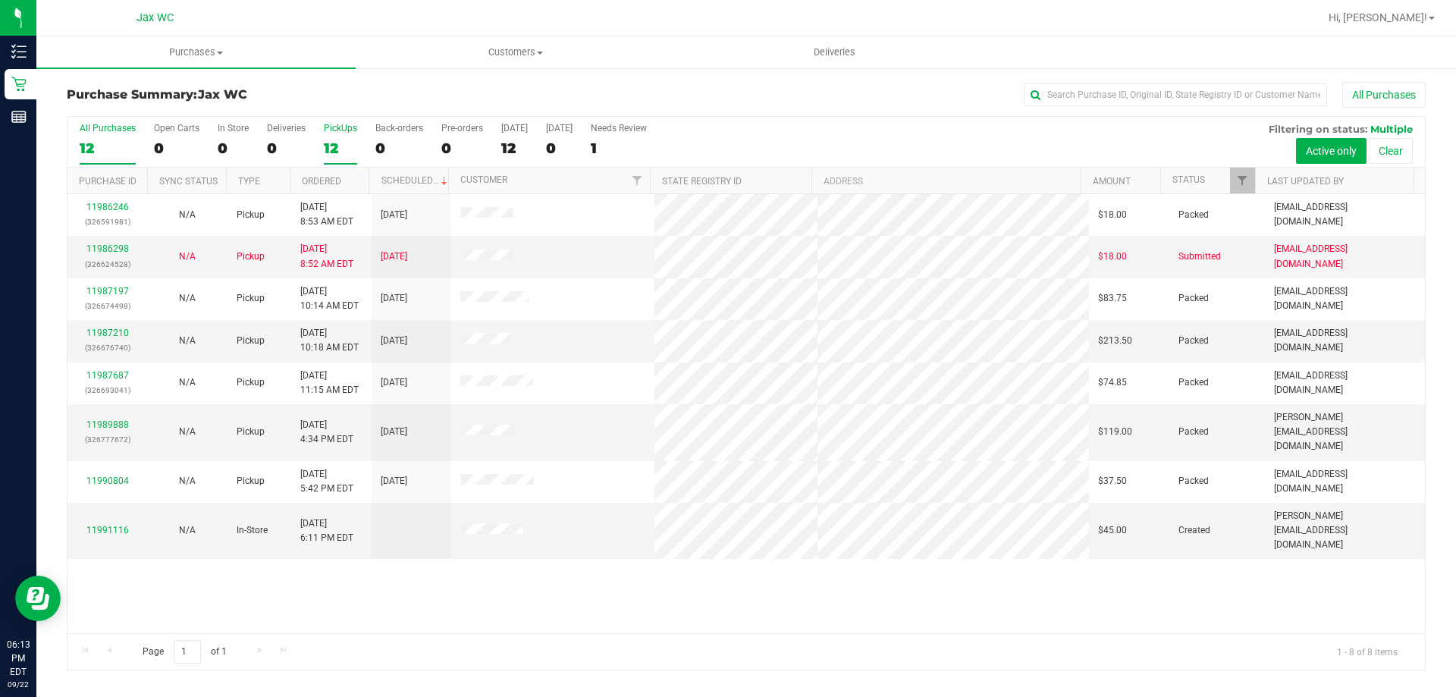
click at [333, 143] on div "12" at bounding box center [340, 148] width 33 height 17
click at [0, 0] on input "PickUps 12" at bounding box center [0, 0] width 0 height 0
